Goal: Communication & Community: Ask a question

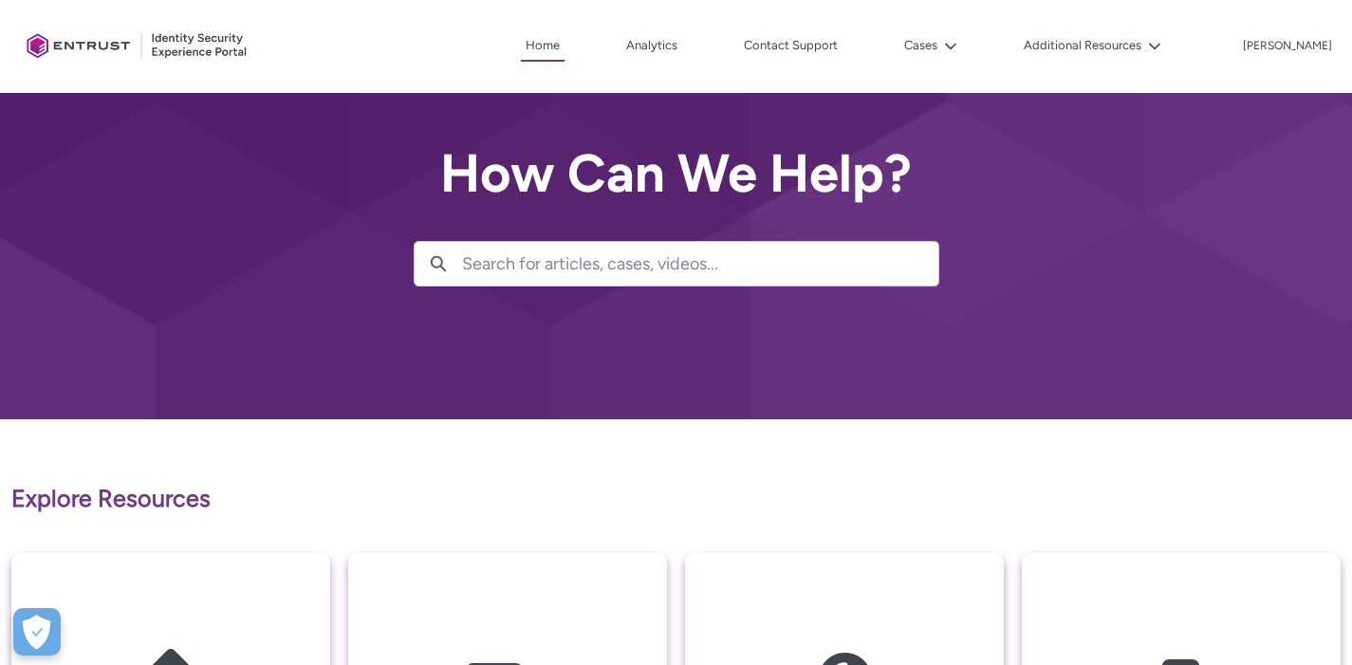
click at [867, 27] on div "Client Portal Home Analytics Contact Support Cases Additional Resources More [P…" at bounding box center [676, 46] width 1314 height 93
click at [843, 31] on link "Contact Support" at bounding box center [790, 45] width 103 height 28
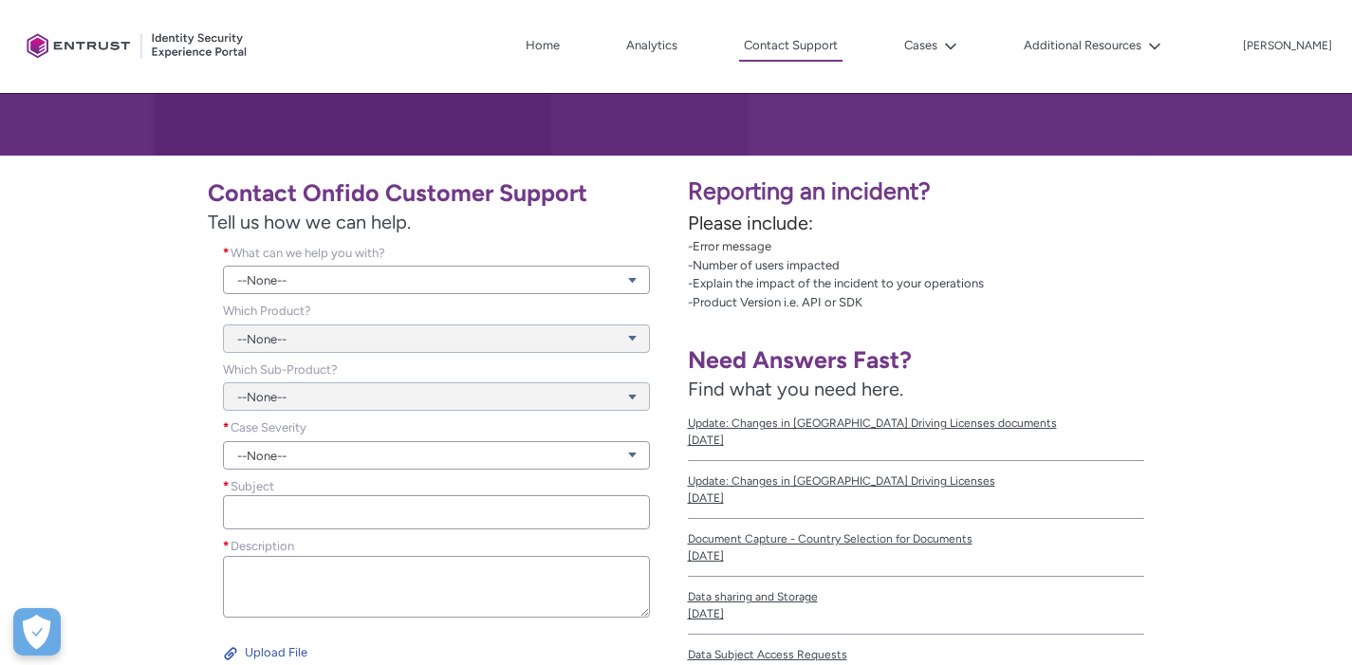
scroll to position [354, 0]
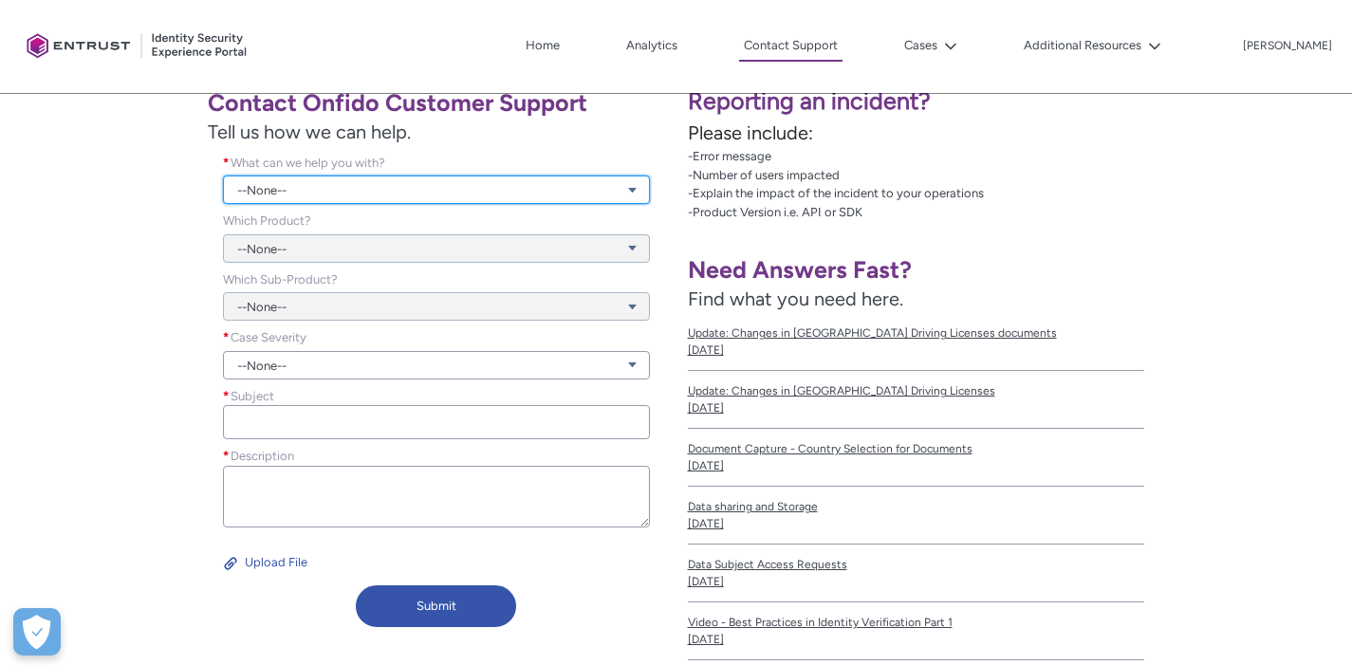
click at [543, 200] on link "--None--" at bounding box center [436, 190] width 427 height 28
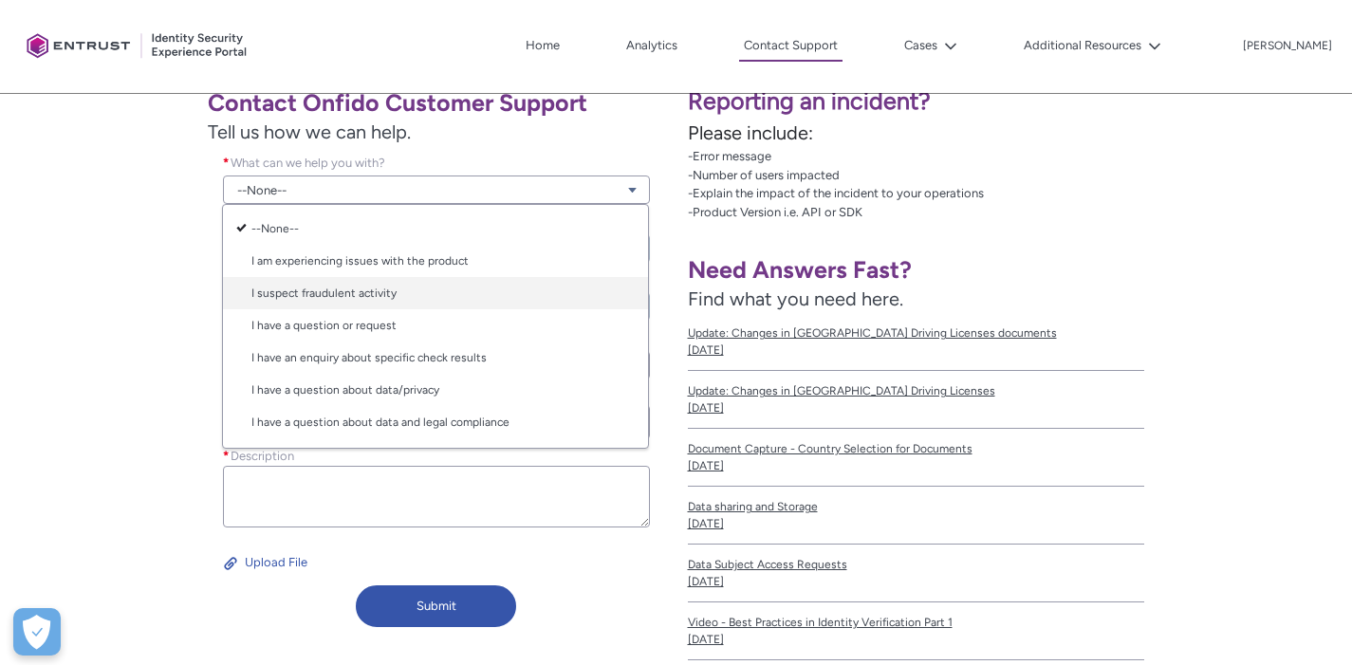
scroll to position [30, 0]
click at [493, 299] on link "I have a question or request" at bounding box center [435, 295] width 425 height 32
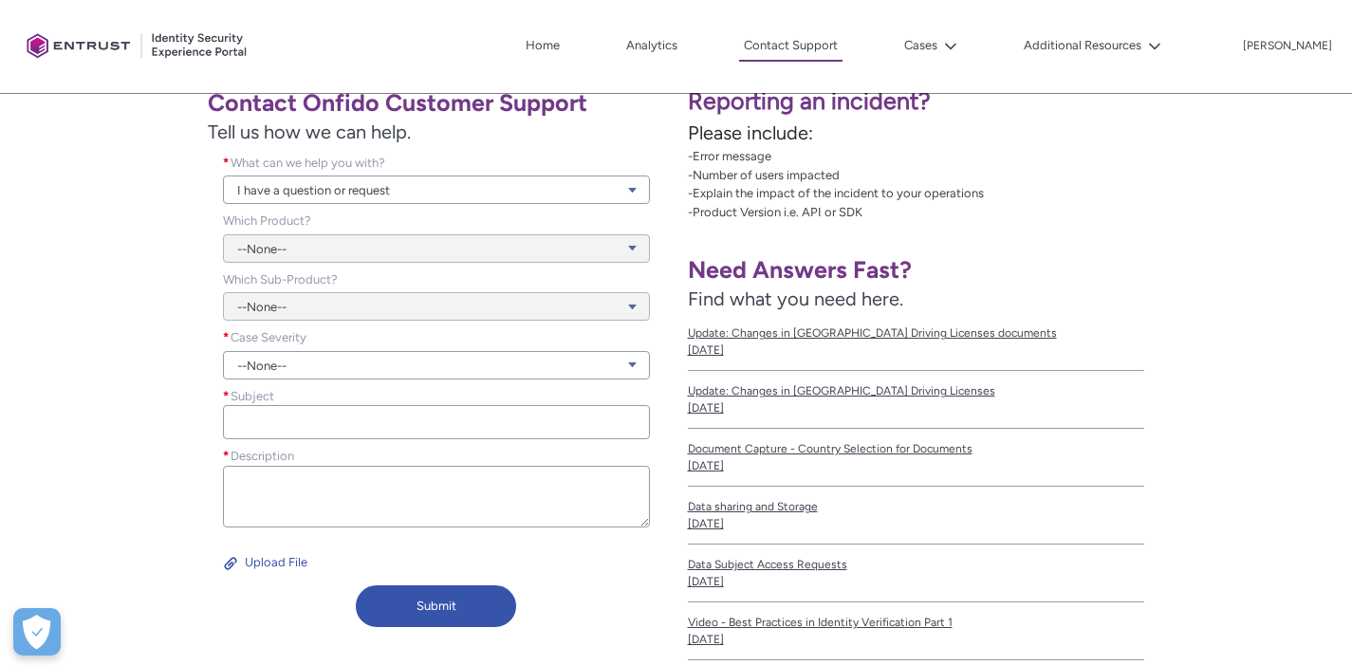
click at [483, 254] on div "--None--" at bounding box center [436, 237] width 427 height 51
click at [488, 244] on div "--None--" at bounding box center [436, 237] width 427 height 51
click at [484, 257] on div "--None--" at bounding box center [436, 237] width 427 height 51
click at [595, 259] on div "--None--" at bounding box center [436, 237] width 427 height 51
click at [628, 247] on div "--None--" at bounding box center [436, 237] width 427 height 51
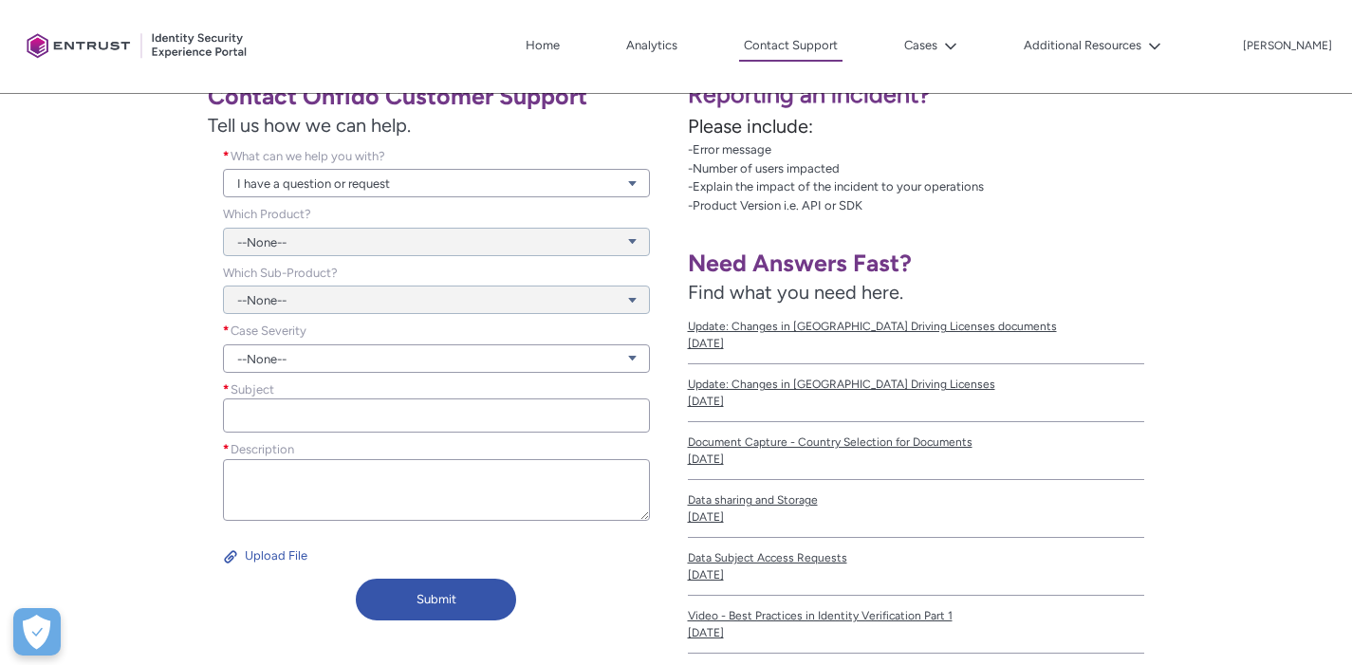
scroll to position [366, 0]
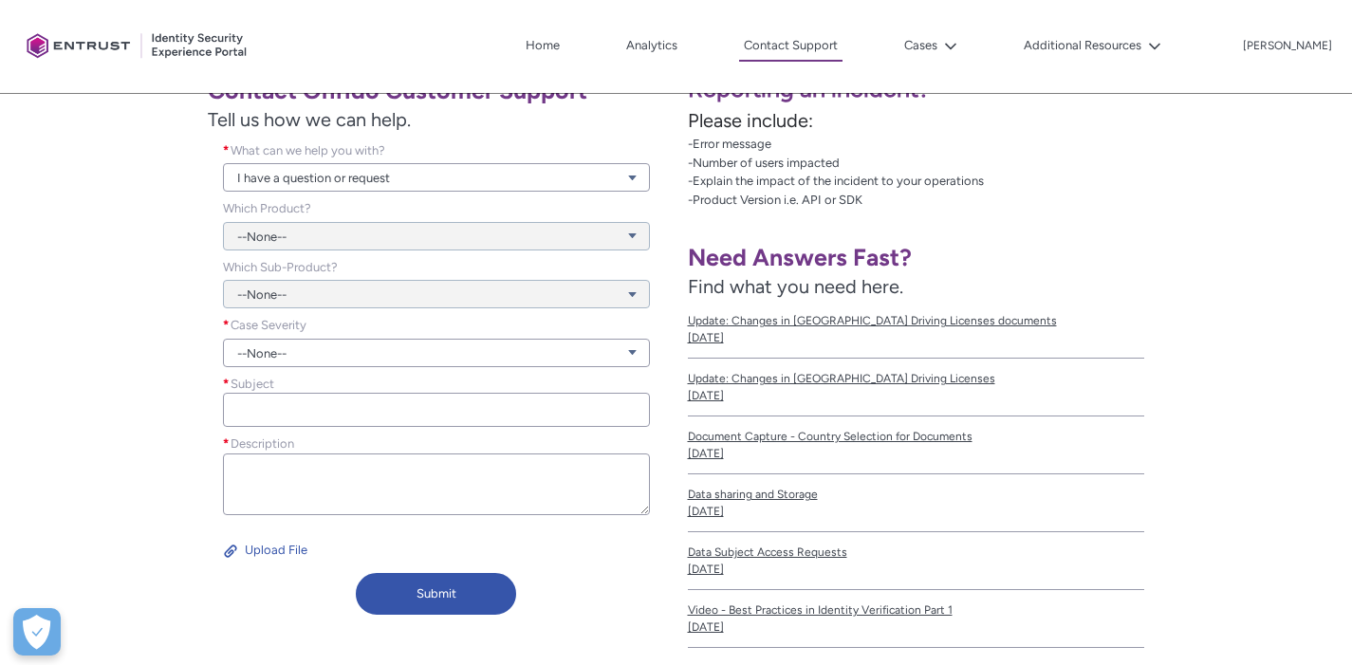
click at [533, 237] on div "--None--" at bounding box center [436, 224] width 427 height 51
click at [252, 239] on div "--None--" at bounding box center [436, 224] width 427 height 51
click at [270, 298] on div "--None--" at bounding box center [436, 283] width 427 height 51
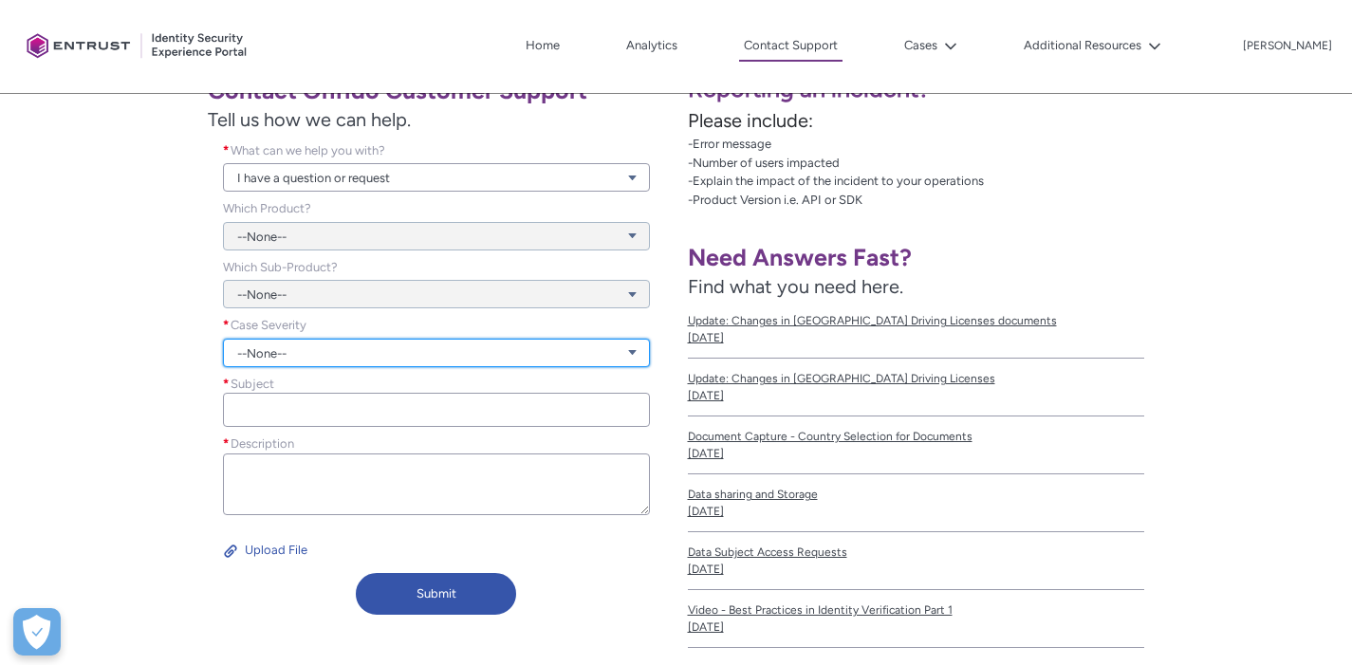
click at [379, 357] on link "--None--" at bounding box center [436, 353] width 427 height 28
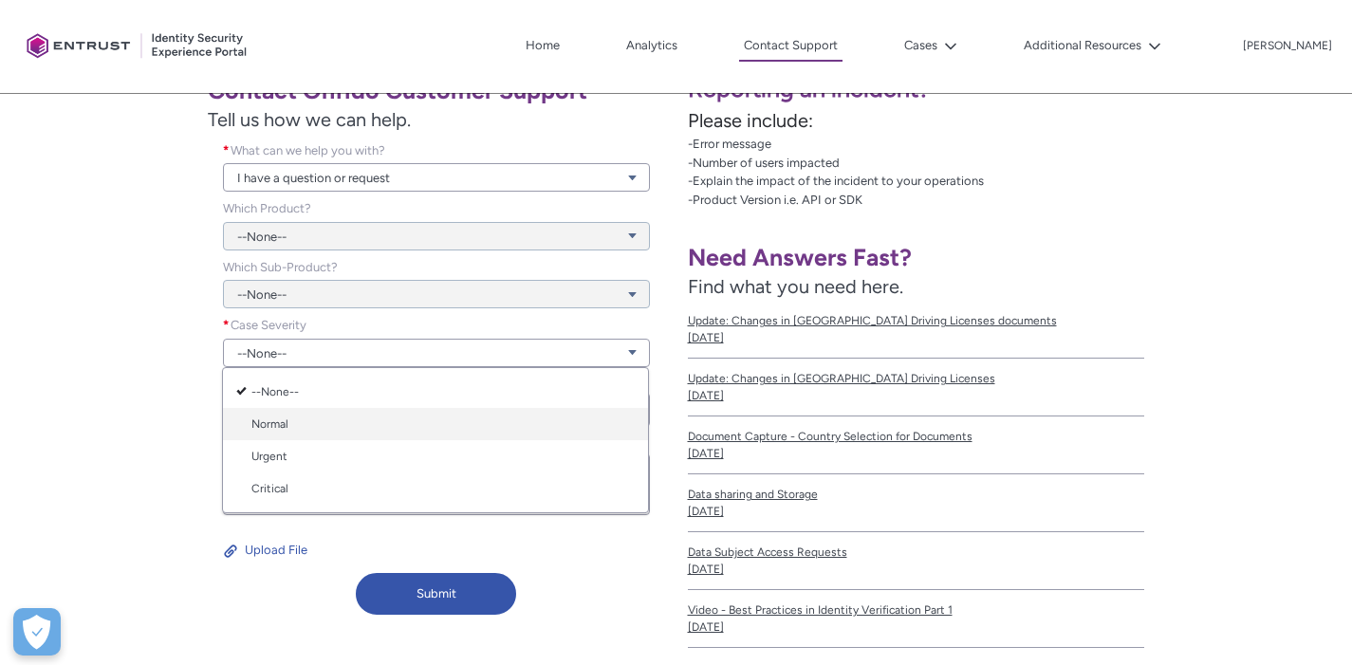
click at [374, 418] on link "Normal" at bounding box center [435, 424] width 425 height 32
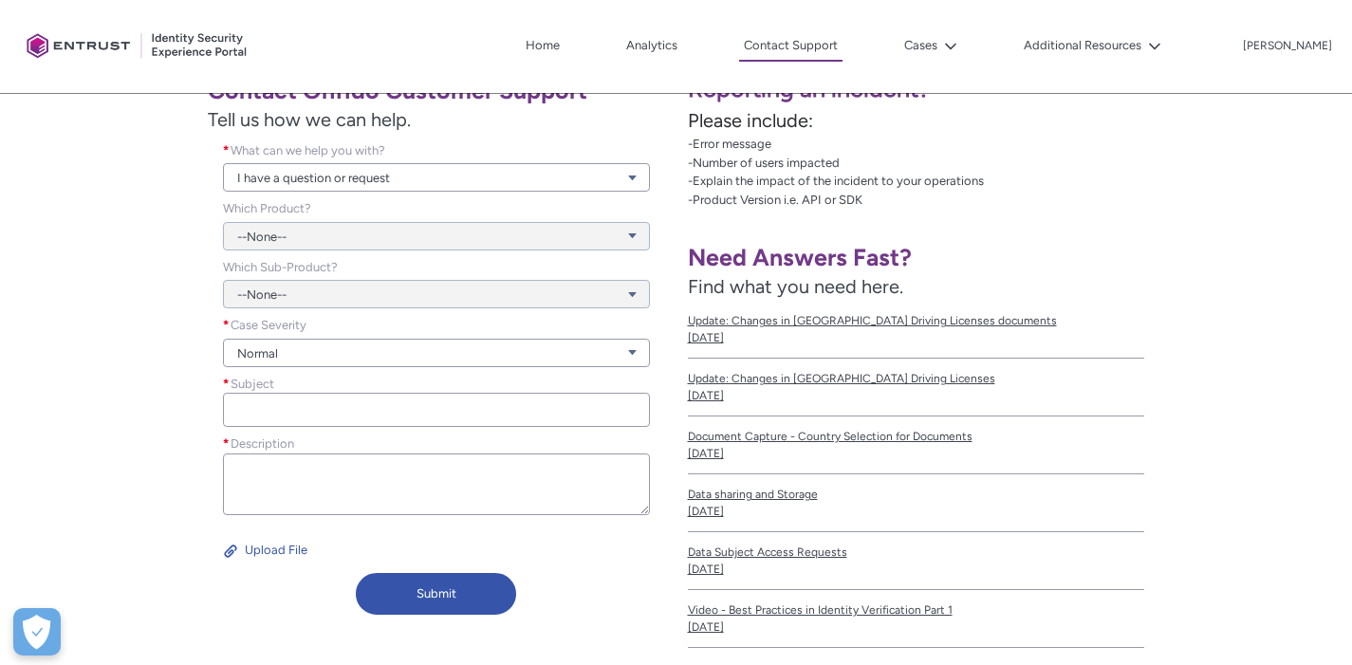
click at [634, 233] on div "--None--" at bounding box center [436, 224] width 427 height 51
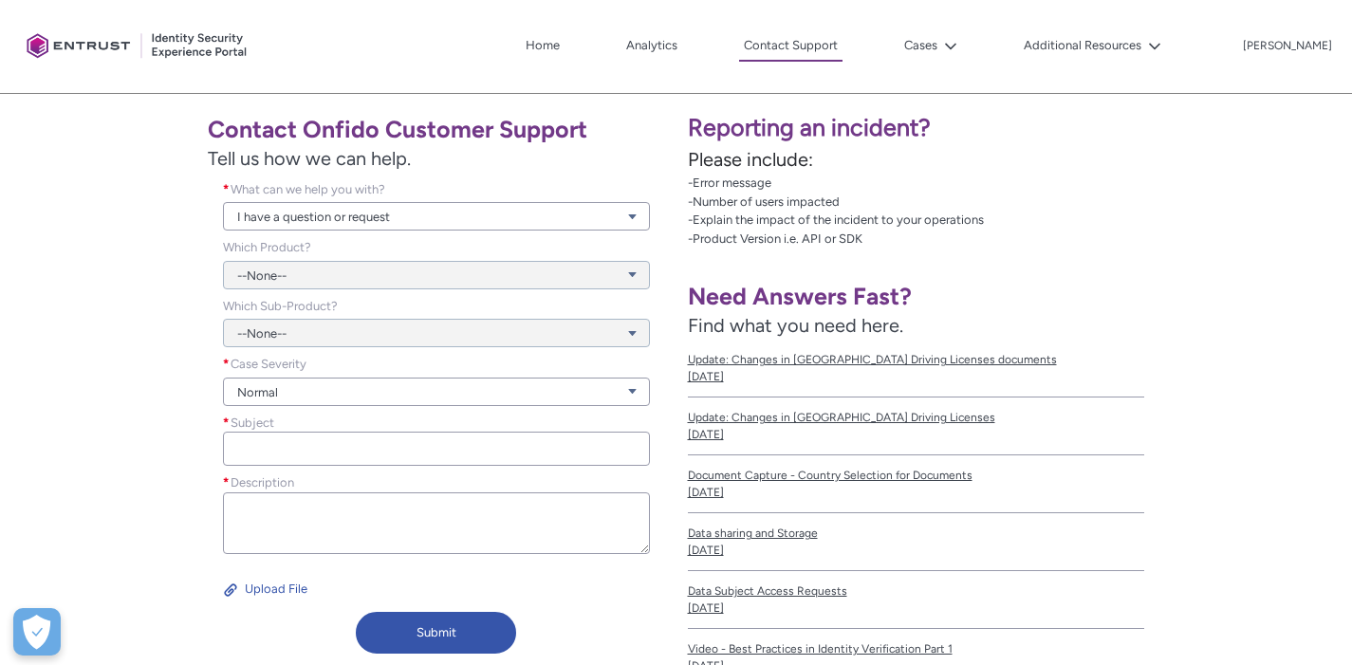
scroll to position [524, 0]
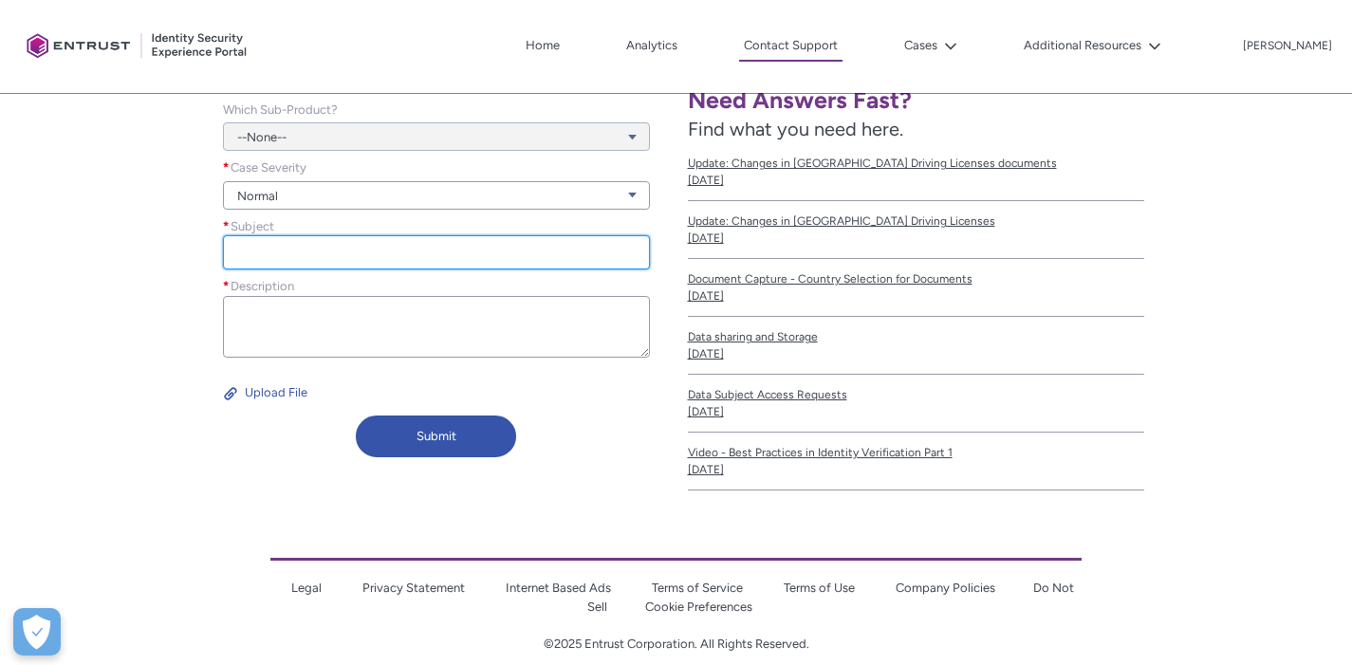
click at [528, 255] on input "Subject *" at bounding box center [436, 252] width 427 height 34
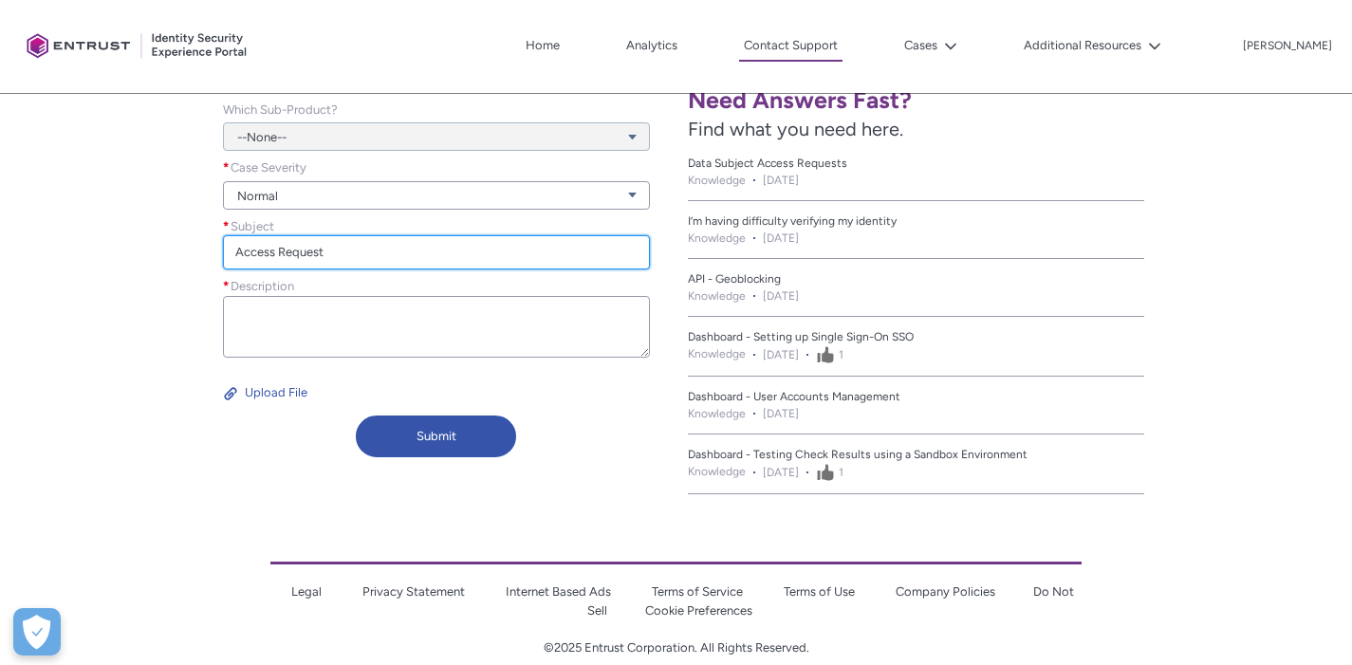
type input "Access Request"
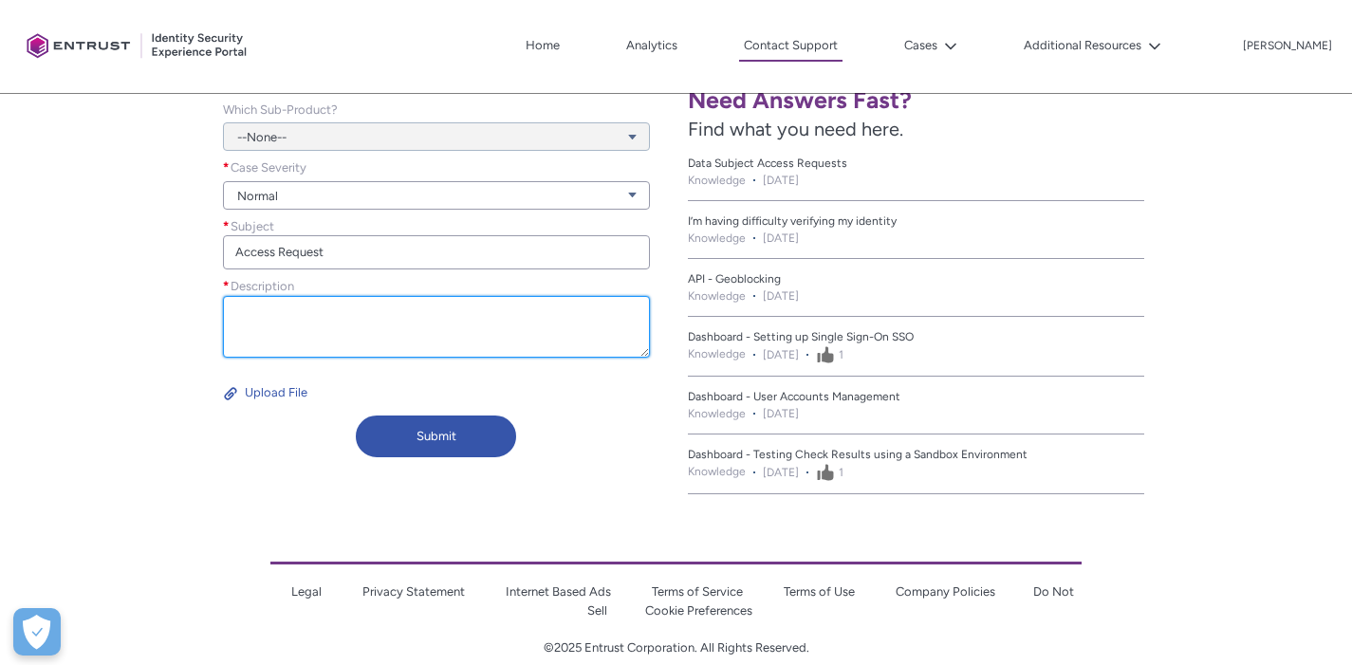
click at [535, 307] on textarea "Description *" at bounding box center [436, 327] width 427 height 62
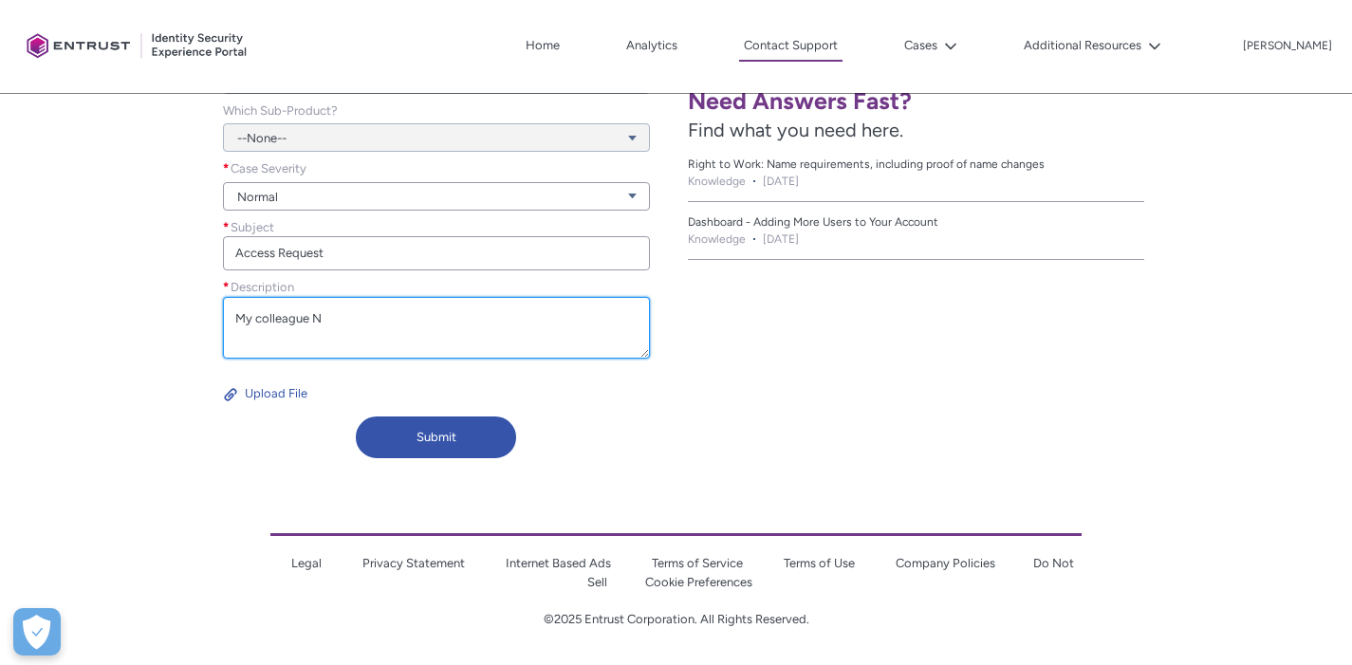
scroll to position [523, 0]
paste textarea "[PERSON_NAME][EMAIL_ADDRESS][PERSON_NAME][DOMAIN_NAME]"
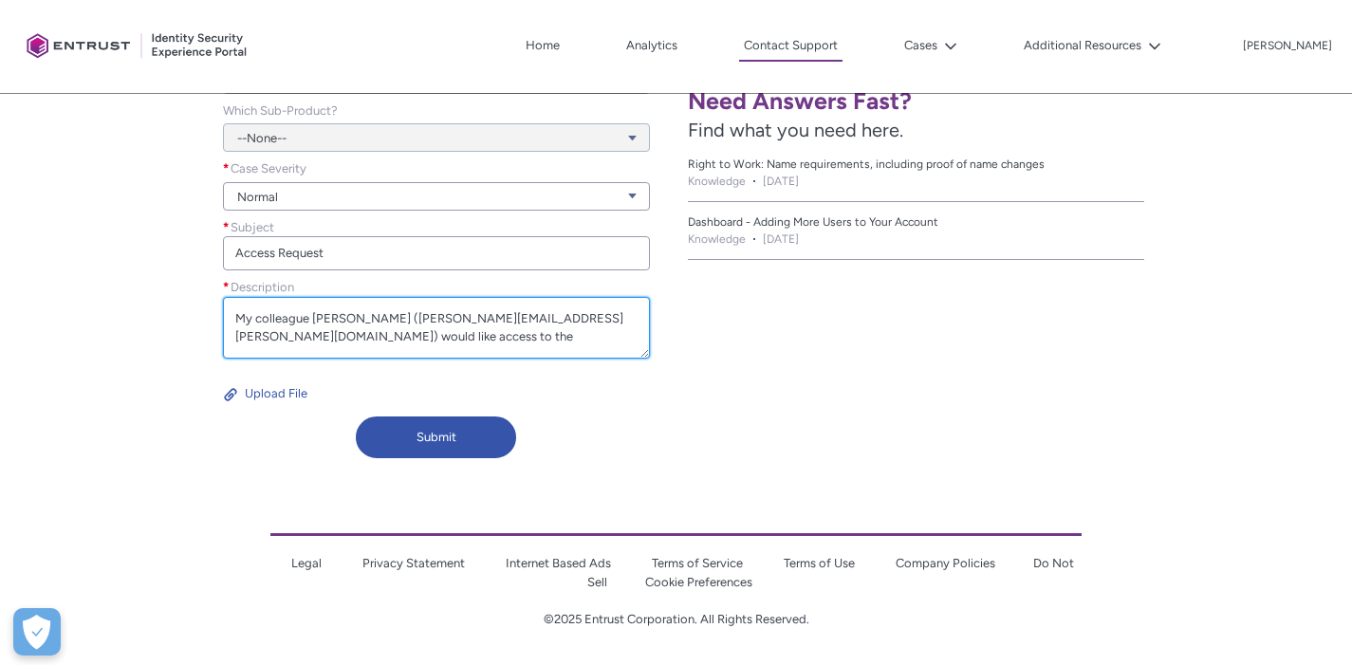
scroll to position [524, 0]
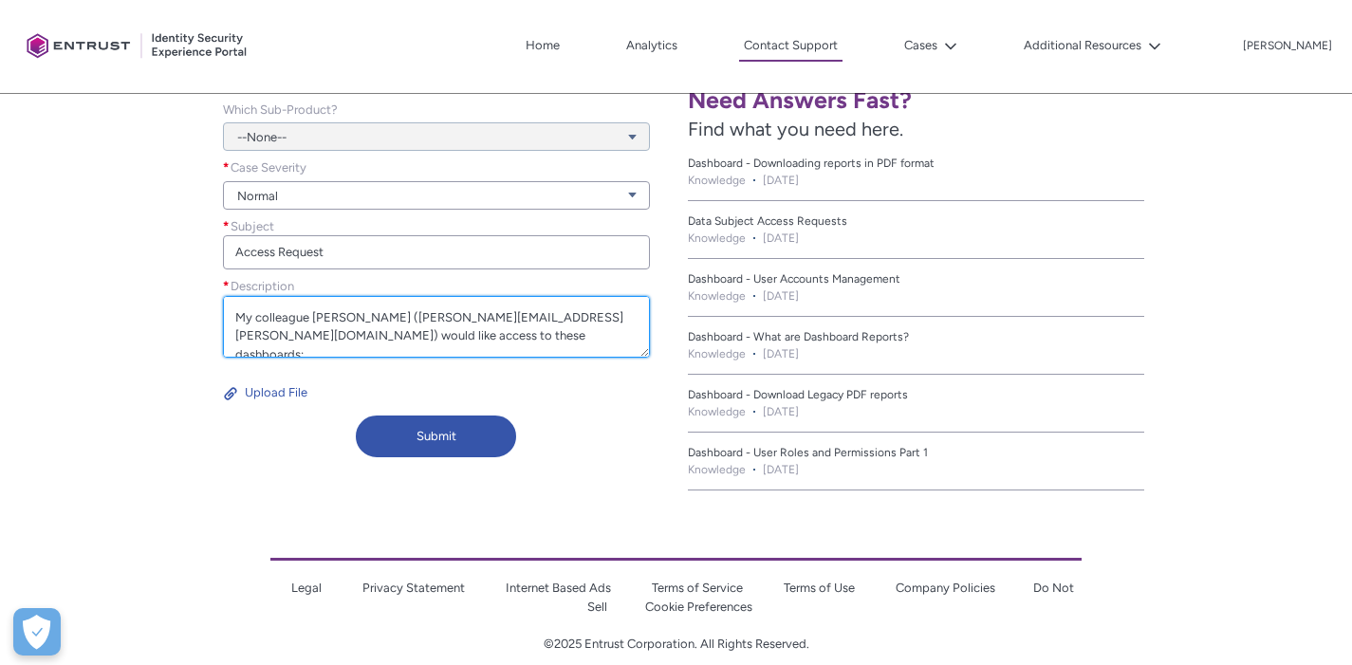
click at [297, 332] on textarea "My colleague [PERSON_NAME] ([PERSON_NAME][EMAIL_ADDRESS][PERSON_NAME][DOMAIN_NA…" at bounding box center [436, 327] width 427 height 62
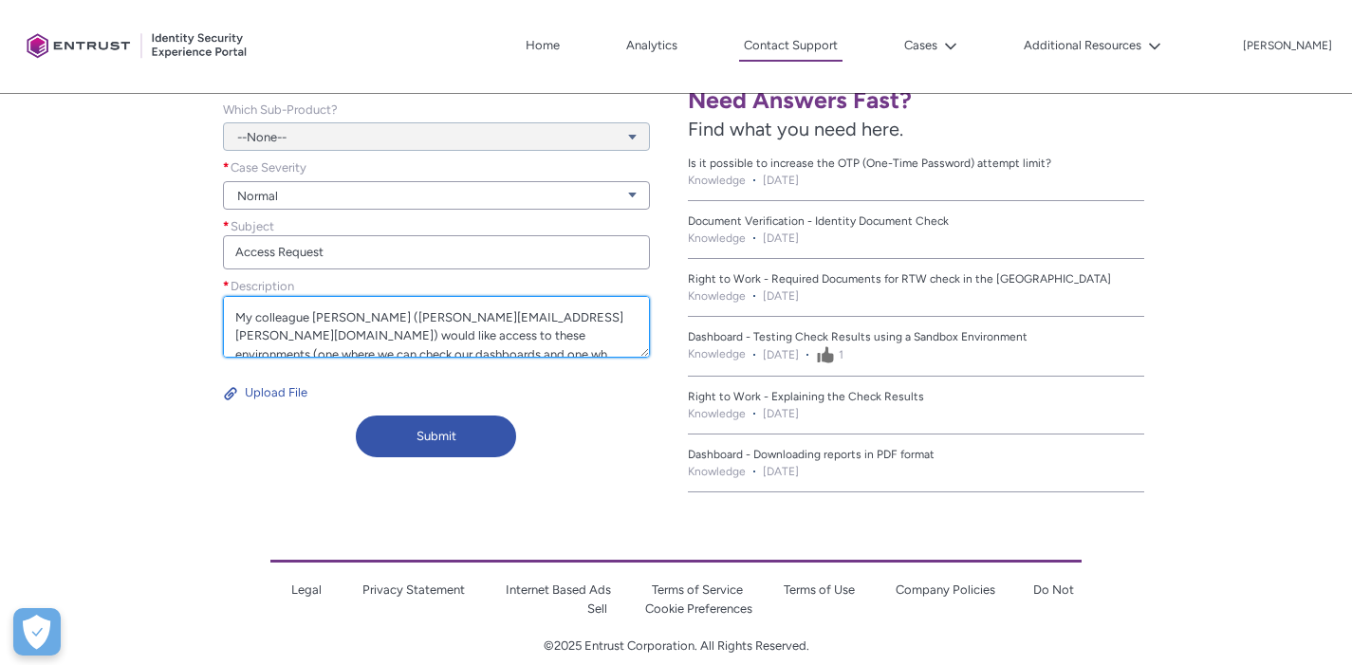
scroll to position [5, 0]
paste textarea "1-[URL][DOMAIN_NAME] 2-[URL][DOMAIN_NAME]…]5253D1738882800000%252526date-range_…"
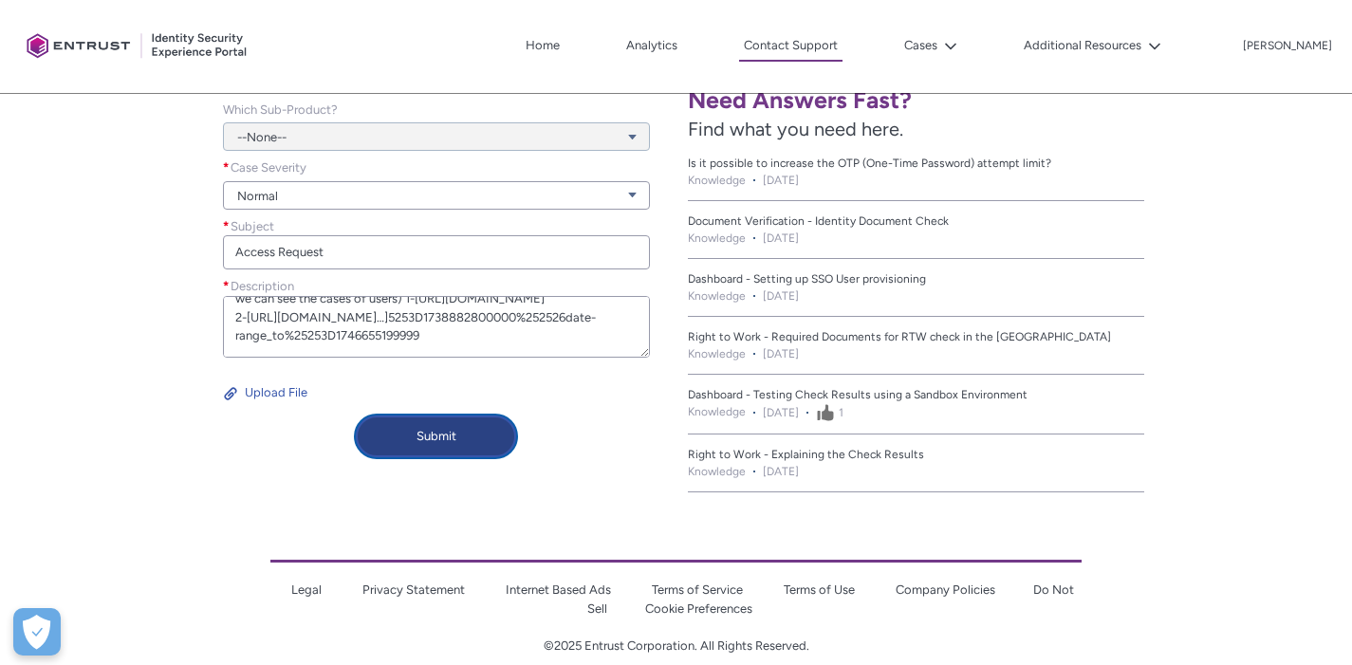
type textarea "My colleague [PERSON_NAME] ([PERSON_NAME][EMAIL_ADDRESS][PERSON_NAME][DOMAIN_NA…"
click at [405, 440] on button "Submit" at bounding box center [436, 437] width 160 height 42
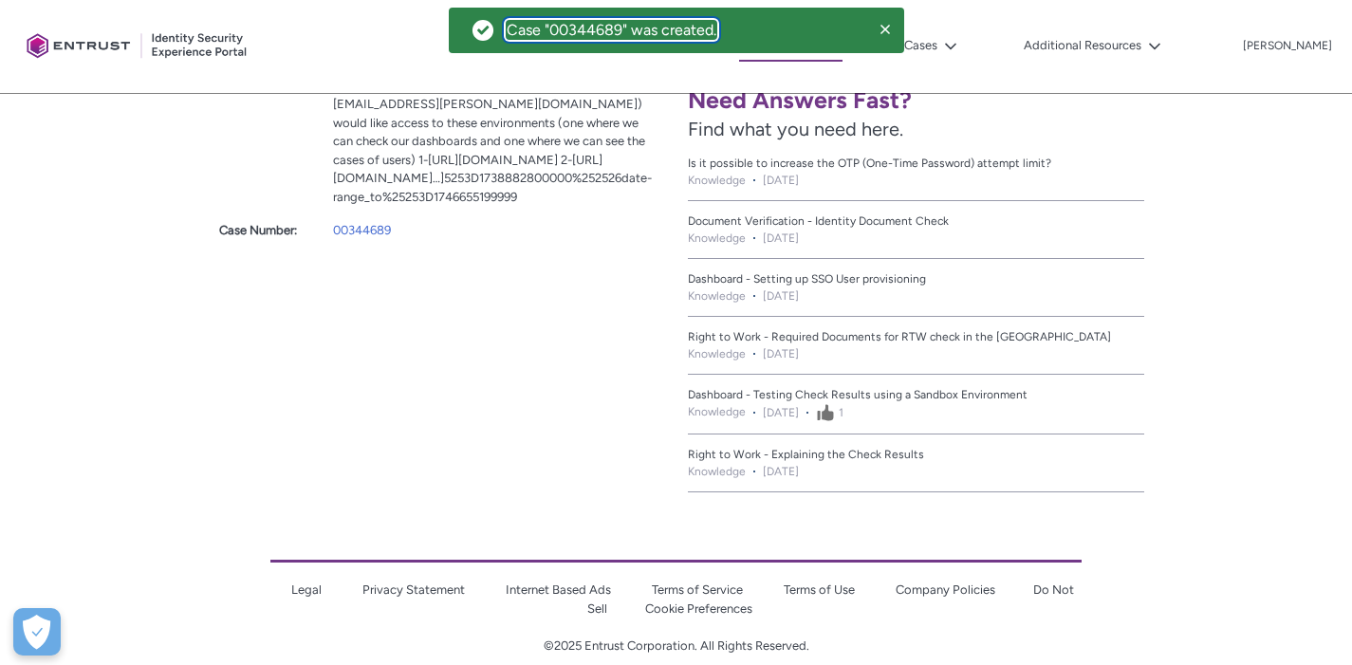
click at [646, 37] on div "Case "00344689" was created." at bounding box center [612, 30] width 210 height 18
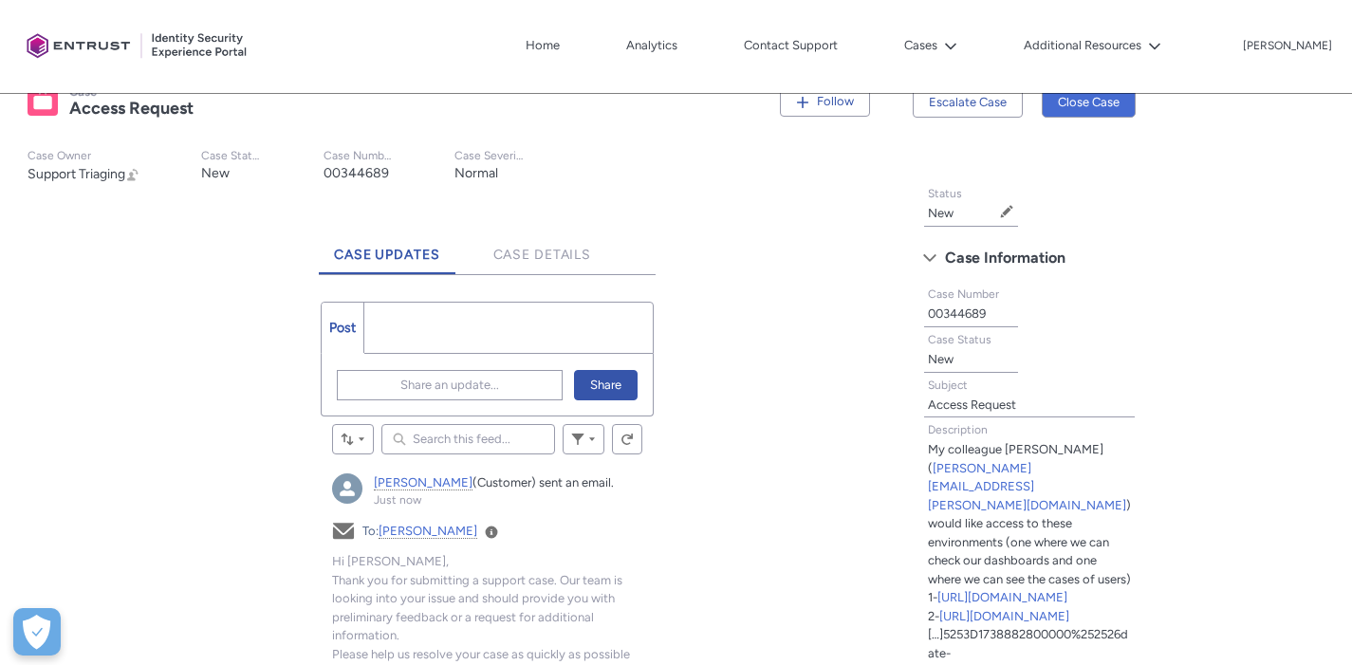
scroll to position [257, 0]
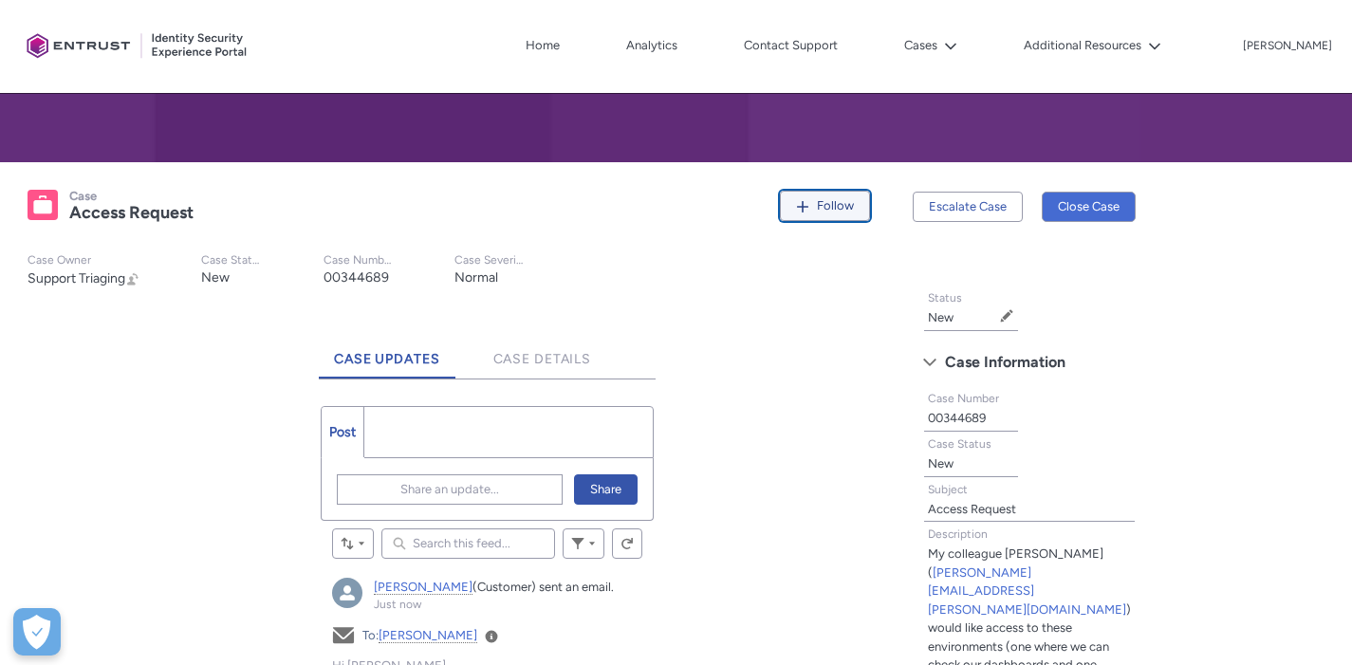
click at [830, 203] on span "Follow" at bounding box center [835, 205] width 37 height 14
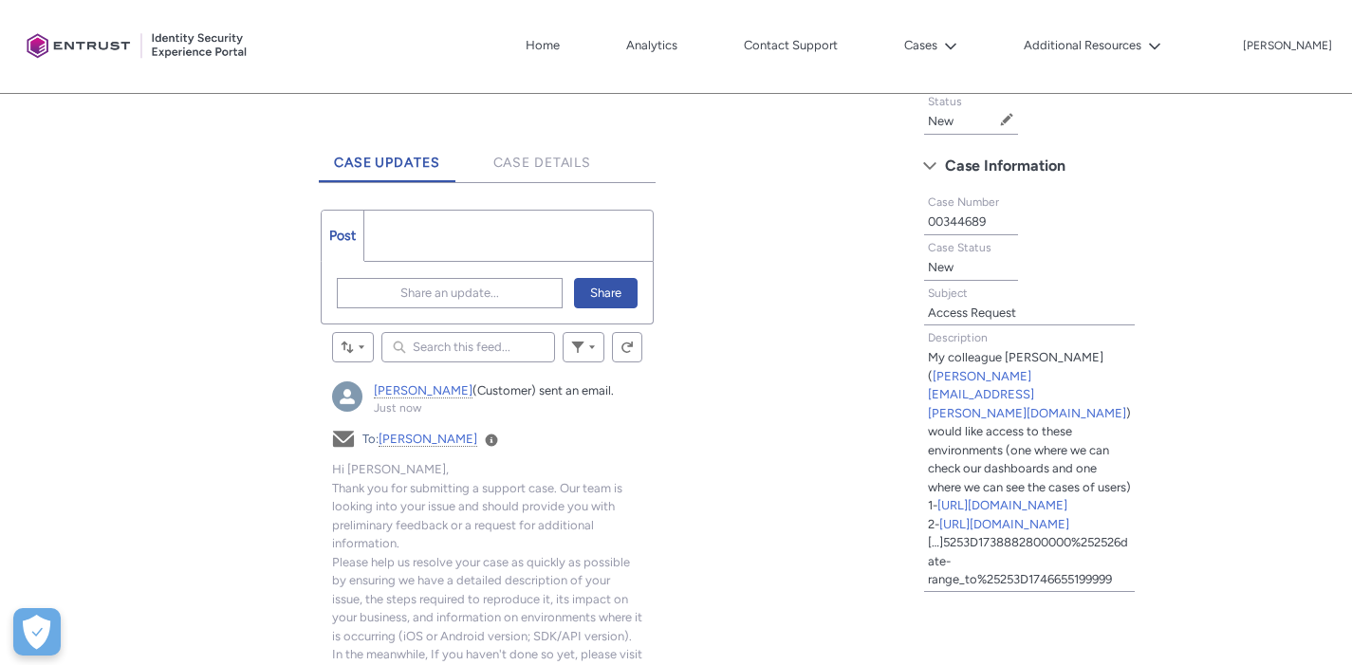
scroll to position [487, 0]
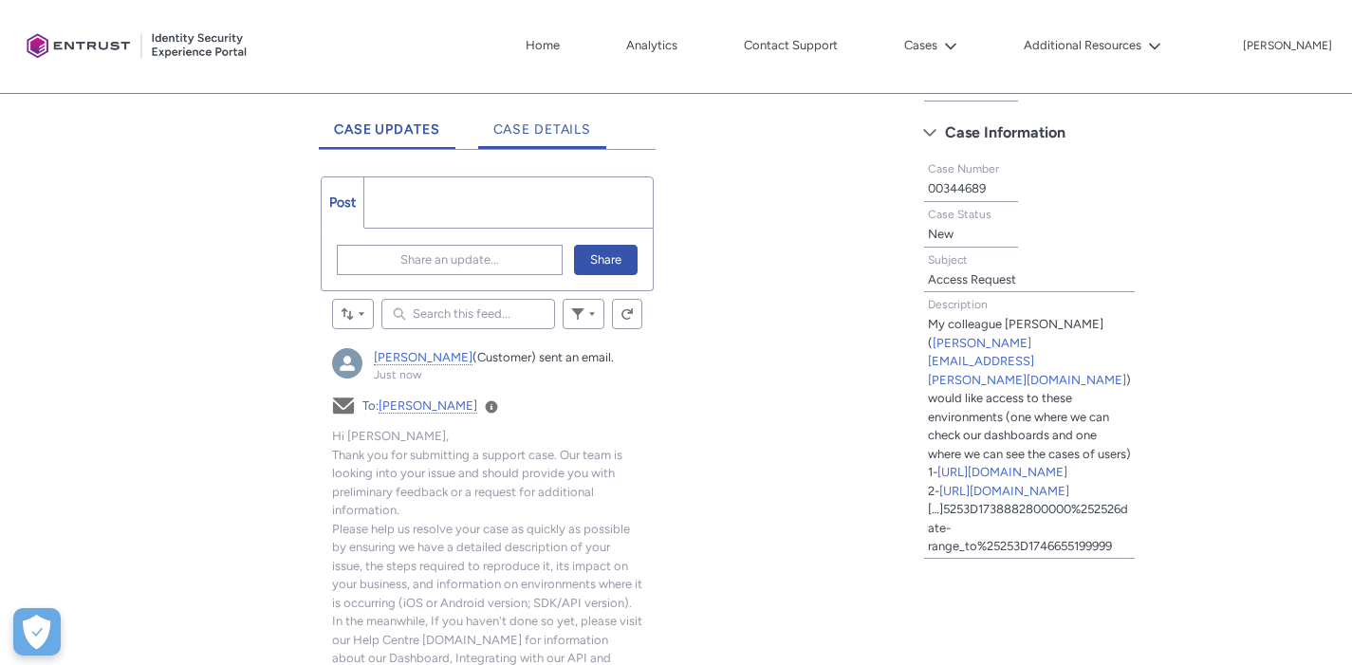
click at [542, 118] on link "Case Details" at bounding box center [542, 123] width 129 height 52
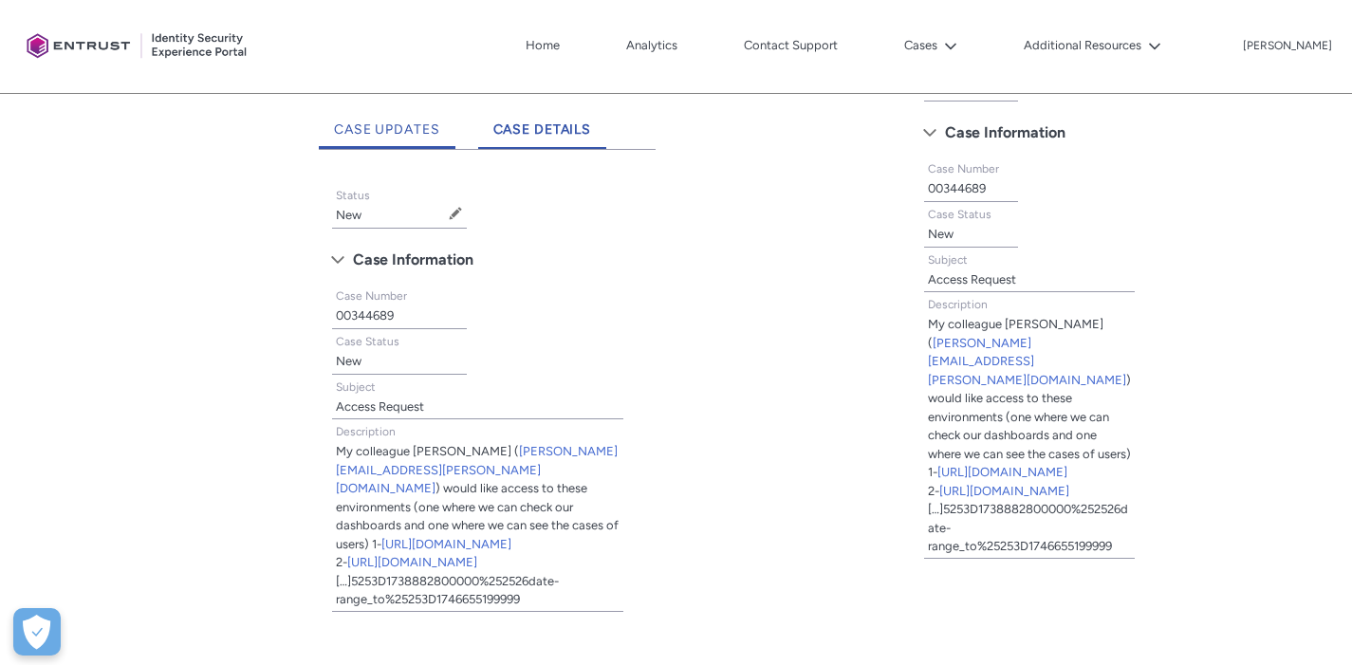
click at [405, 142] on link "Case Updates" at bounding box center [387, 123] width 137 height 52
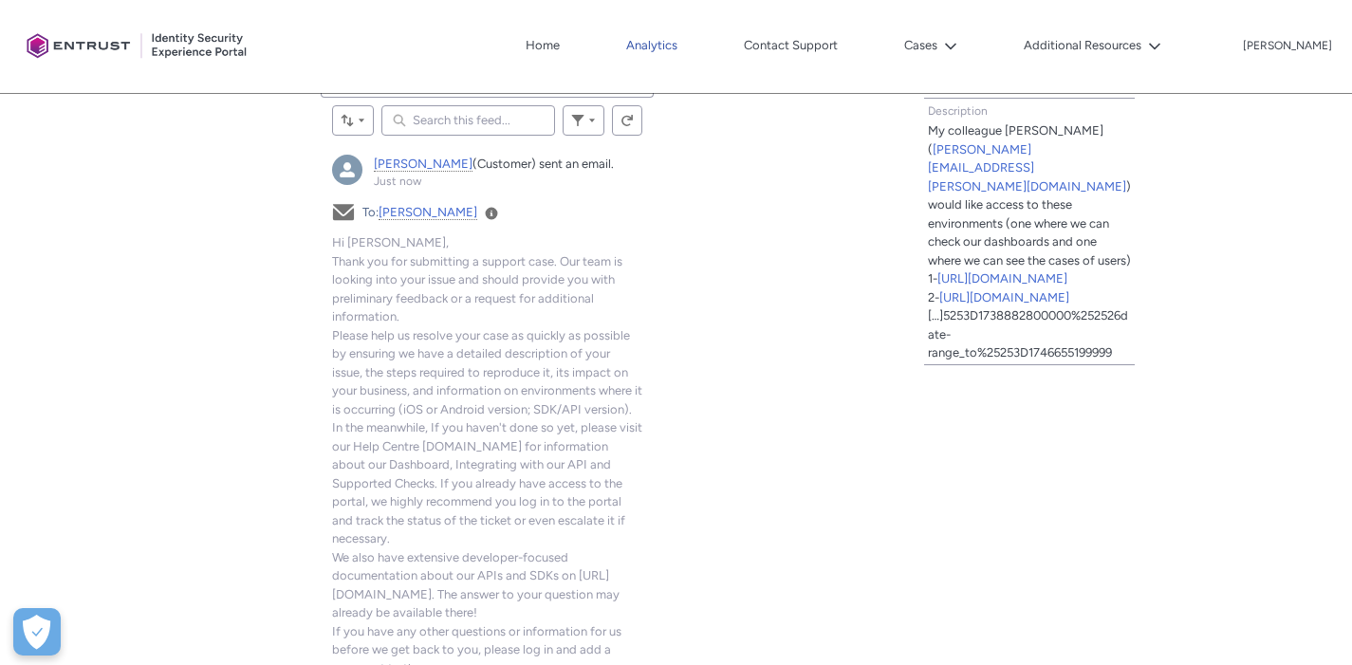
scroll to position [578, 0]
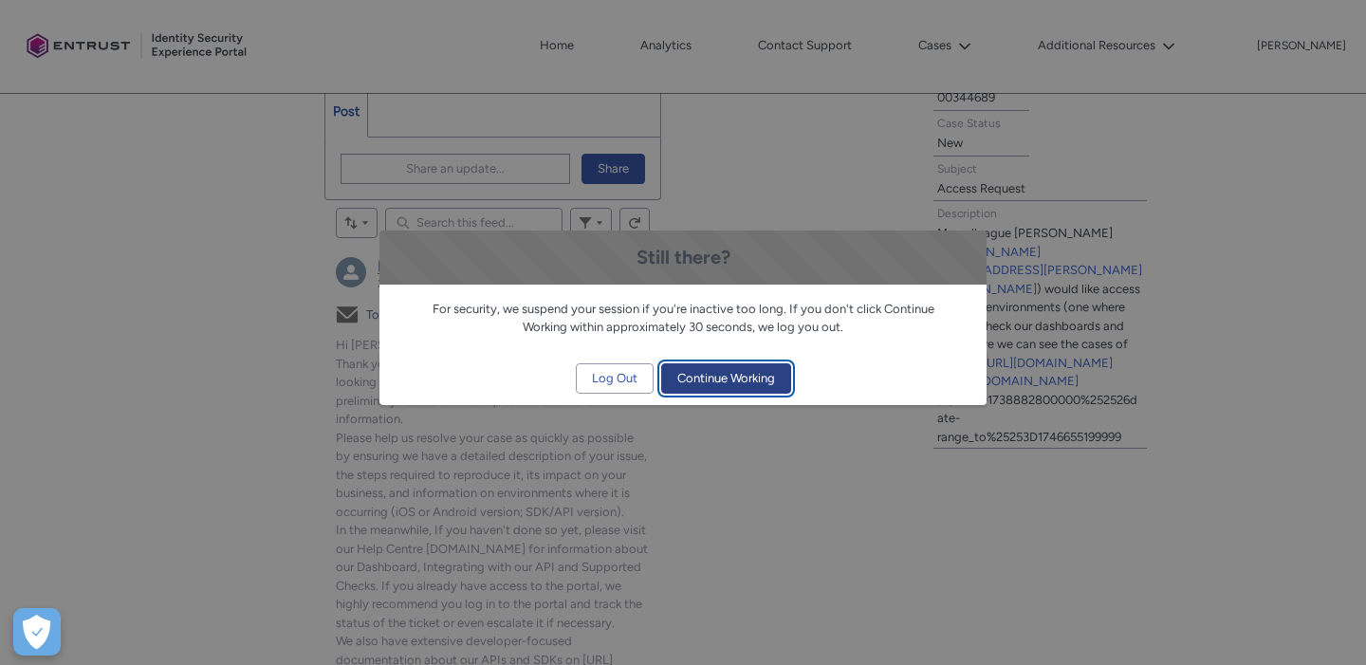
click at [733, 392] on button "Continue Working" at bounding box center [726, 378] width 130 height 30
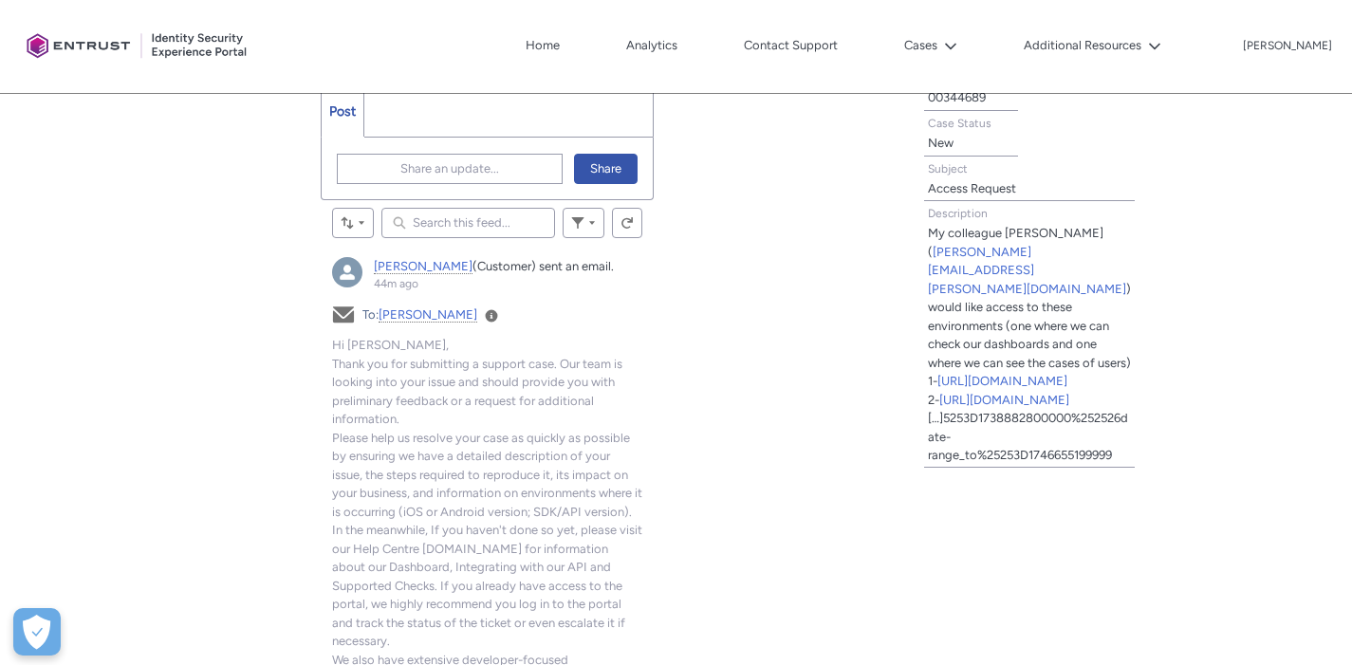
click at [77, 353] on div "Tabs Case Updates Case Details Post More Share an update... Share Sort by: Sear…" at bounding box center [450, 526] width 879 height 1041
